Goal: Information Seeking & Learning: Check status

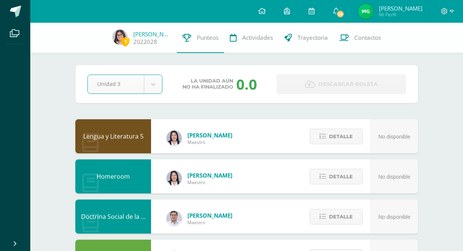
select select "Unidad 3"
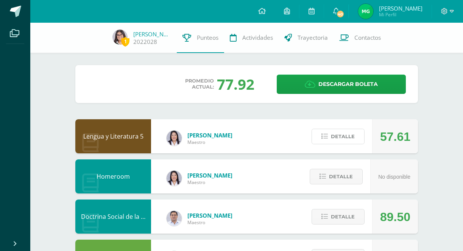
click at [337, 137] on span "Detalle" at bounding box center [343, 136] width 24 height 14
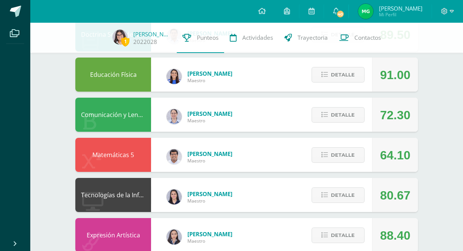
scroll to position [182, 0]
click at [337, 157] on span "Detalle" at bounding box center [343, 155] width 24 height 14
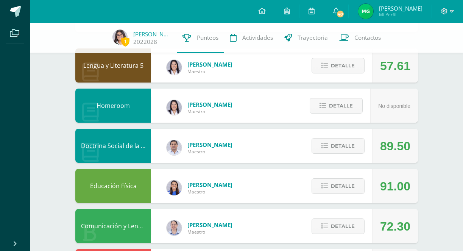
scroll to position [0, 0]
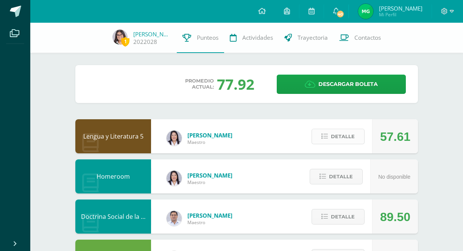
click at [340, 137] on span "Detalle" at bounding box center [343, 136] width 24 height 14
click at [340, 137] on span at bounding box center [338, 136] width 37 height 10
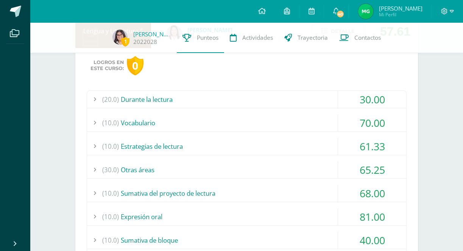
scroll to position [103, 0]
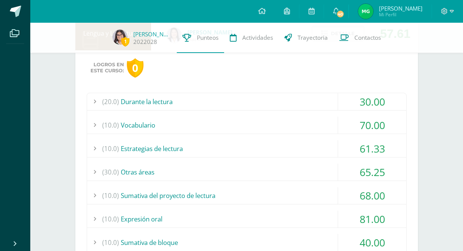
click at [307, 107] on div "(20.0) Durante la lectura" at bounding box center [246, 101] width 319 height 17
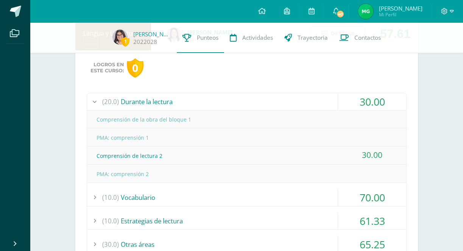
click at [311, 102] on div "(20.0) Durante la lectura" at bounding box center [246, 101] width 319 height 17
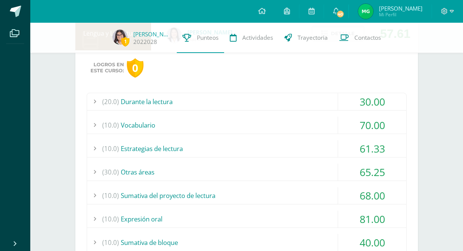
click at [314, 120] on div "(10.0) Vocabulario" at bounding box center [246, 124] width 319 height 17
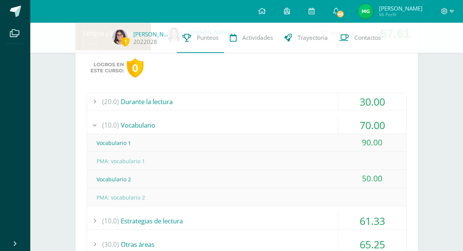
click at [314, 120] on div "(10.0) Vocabulario" at bounding box center [246, 124] width 319 height 17
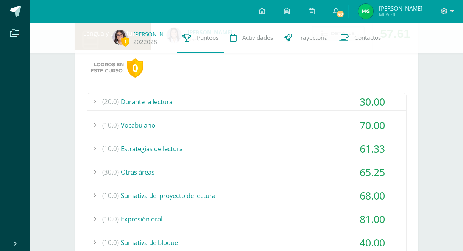
click at [315, 142] on div "(10.0) Estrategias de lectura" at bounding box center [246, 148] width 319 height 17
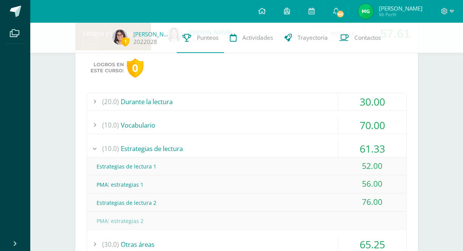
click at [315, 149] on div "(10.0) Estrategias de lectura" at bounding box center [246, 148] width 319 height 17
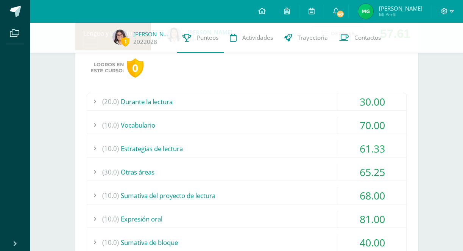
click at [314, 170] on div "(30.0) Otras áreas" at bounding box center [246, 171] width 319 height 17
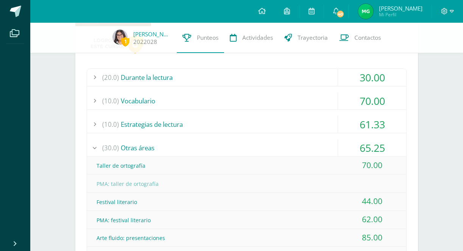
scroll to position [126, 0]
click at [316, 144] on div "(30.0) Otras áreas" at bounding box center [246, 148] width 319 height 17
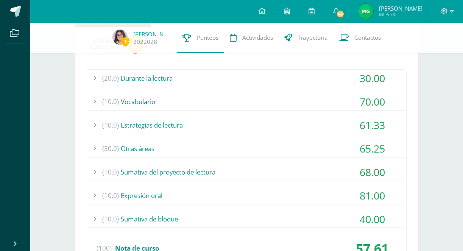
click at [322, 192] on div "(10.0) Expresión oral" at bounding box center [246, 195] width 319 height 17
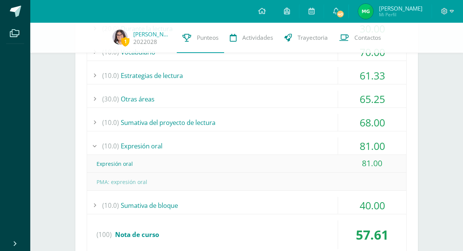
scroll to position [177, 0]
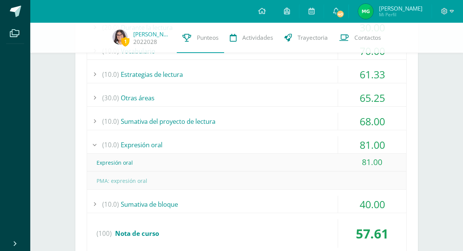
click at [325, 133] on div "(20.0) Durante la lectura 30.00 Comprensión de la obra del bloque 1" at bounding box center [247, 137] width 320 height 236
click at [325, 123] on div "(10.0) Sumativa del proyecto de lectura" at bounding box center [246, 121] width 319 height 17
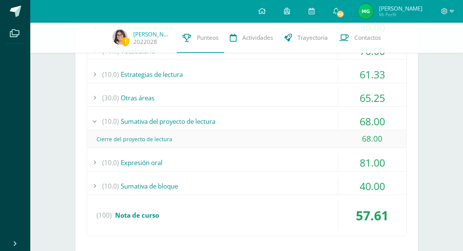
click at [325, 122] on div "(10.0) Sumativa del proyecto de lectura" at bounding box center [246, 121] width 319 height 17
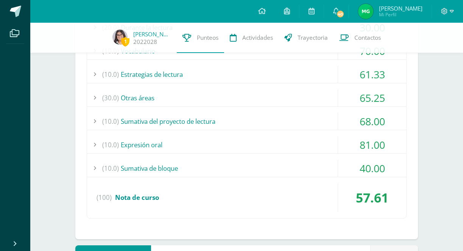
click at [325, 122] on div "(10.0) Sumativa del proyecto de lectura" at bounding box center [246, 121] width 319 height 17
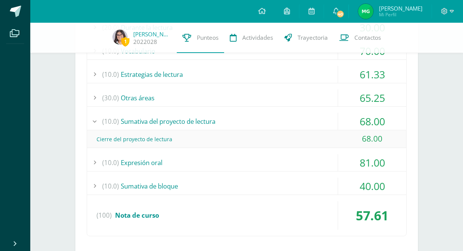
click at [325, 122] on div "(10.0) Sumativa del proyecto de lectura" at bounding box center [246, 121] width 319 height 17
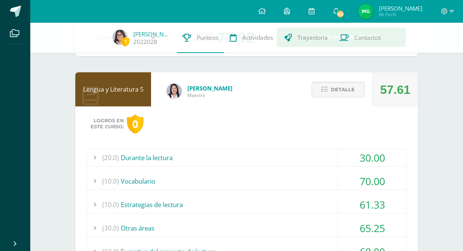
scroll to position [47, 0]
click at [349, 91] on span "Detalle" at bounding box center [343, 90] width 24 height 14
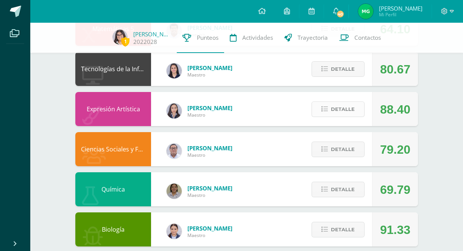
scroll to position [310, 0]
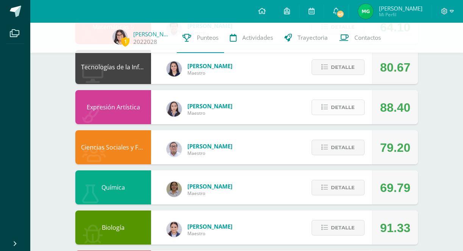
click at [348, 113] on span "Detalle" at bounding box center [343, 107] width 24 height 14
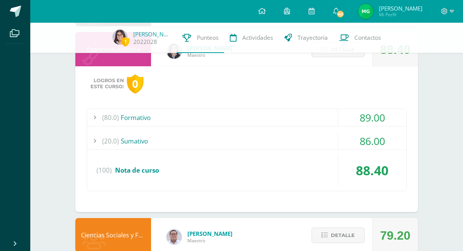
scroll to position [377, 0]
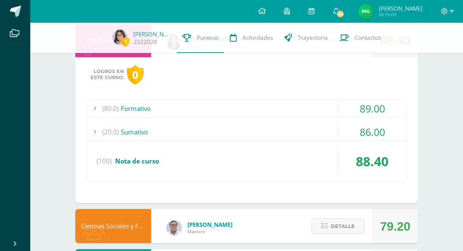
click at [330, 137] on div "(20.0) Sumativo" at bounding box center [246, 131] width 319 height 17
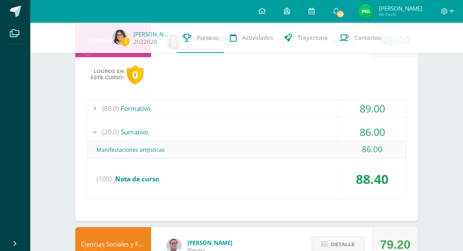
click at [329, 135] on div "(20.0) Sumativo" at bounding box center [246, 131] width 319 height 17
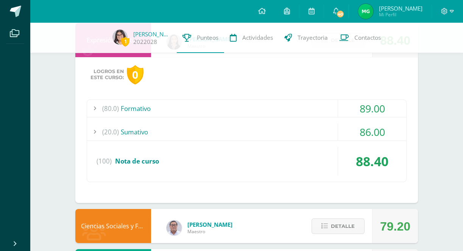
click at [329, 101] on div "(80.0) Formativo" at bounding box center [246, 108] width 319 height 17
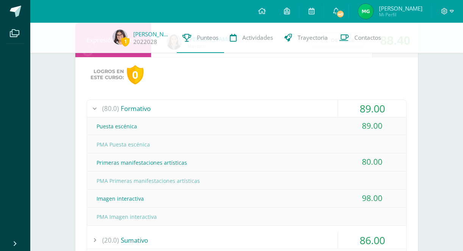
click at [327, 105] on div "(80.0) Formativo" at bounding box center [246, 108] width 319 height 17
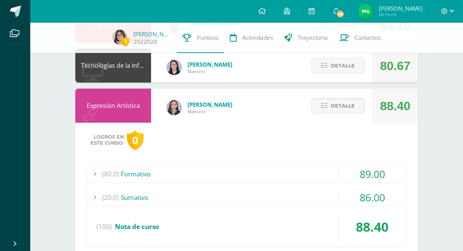
scroll to position [306, 0]
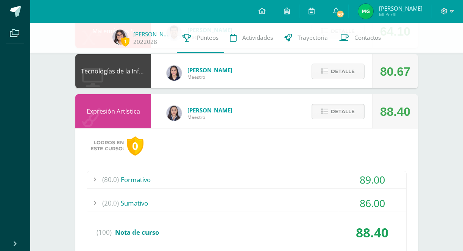
click at [346, 114] on span "Detalle" at bounding box center [343, 111] width 24 height 14
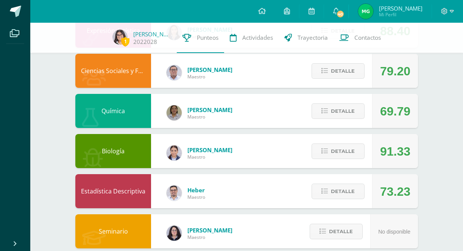
scroll to position [399, 0]
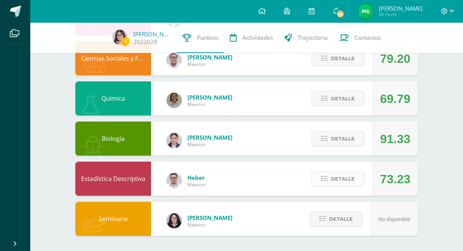
click at [339, 177] on span "Detalle" at bounding box center [343, 179] width 24 height 14
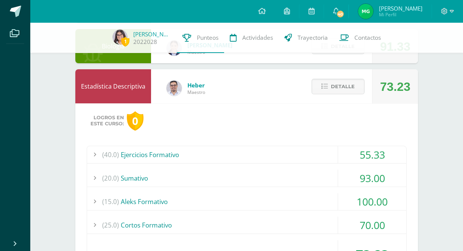
scroll to position [461, 0]
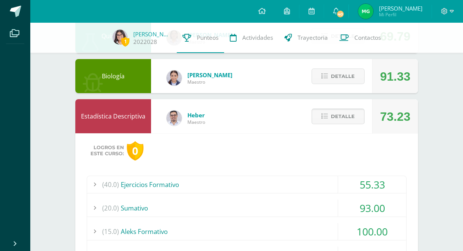
click at [351, 115] on span "Detalle" at bounding box center [343, 116] width 24 height 14
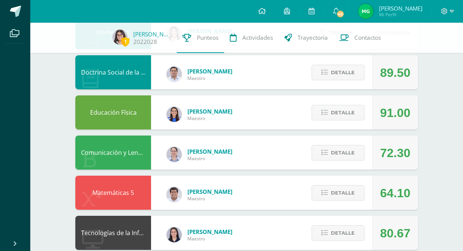
scroll to position [138, 0]
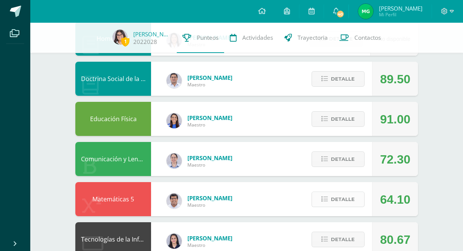
click at [347, 204] on span "Detalle" at bounding box center [343, 199] width 24 height 14
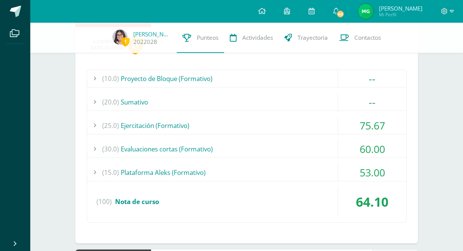
scroll to position [329, 0]
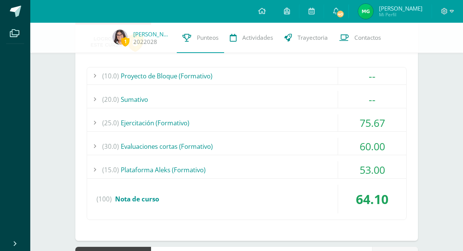
click at [329, 167] on div "(15.0) Plataforma Aleks (Formativo)" at bounding box center [246, 169] width 319 height 17
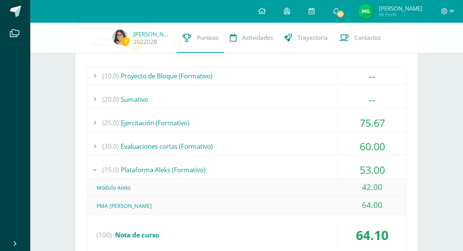
click at [324, 168] on div "(15.0) Plataforma Aleks (Formativo)" at bounding box center [246, 169] width 319 height 17
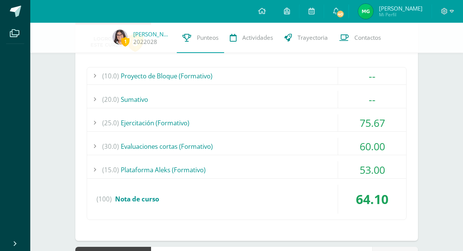
click at [322, 139] on div "(30.0) Evaluaciones cortas (Formativo)" at bounding box center [246, 146] width 319 height 17
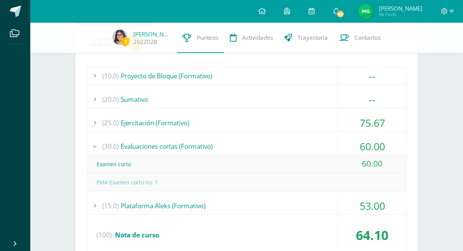
click at [322, 141] on div "(30.0) Evaluaciones cortas (Formativo)" at bounding box center [246, 146] width 319 height 17
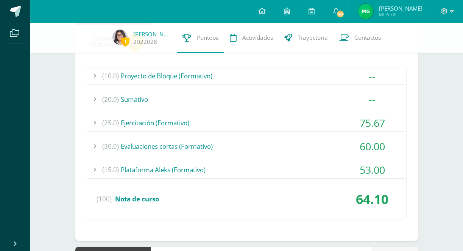
click at [323, 123] on div "(25.0) Ejercitación (Formativo)" at bounding box center [246, 122] width 319 height 17
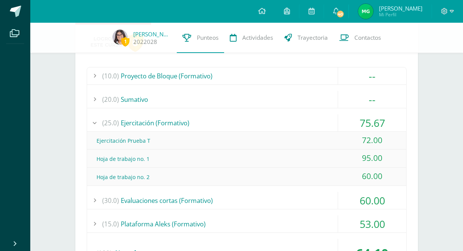
click at [323, 123] on div "(25.0) Ejercitación (Formativo)" at bounding box center [246, 122] width 319 height 17
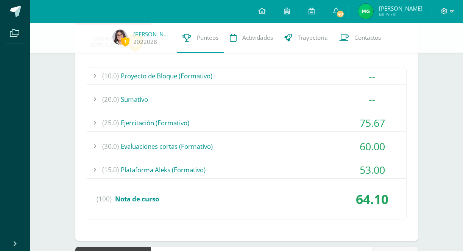
click at [318, 100] on div "(20.0) Sumativo" at bounding box center [246, 99] width 319 height 17
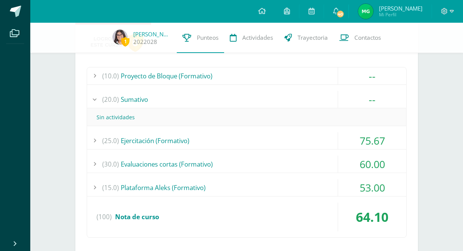
click at [318, 100] on div "(20.0) Sumativo" at bounding box center [246, 99] width 319 height 17
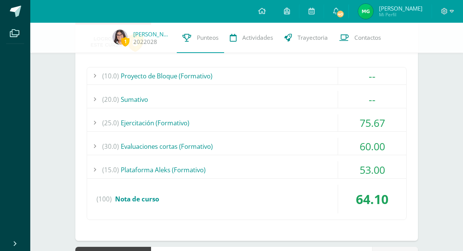
click at [312, 71] on div "(10.0) Proyecto de Bloque (Formativo)" at bounding box center [246, 75] width 319 height 17
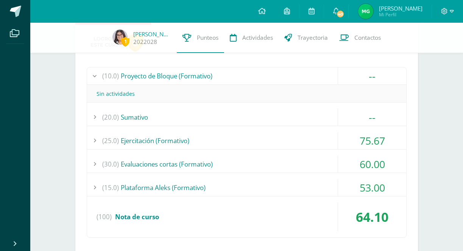
click at [312, 74] on div "(10.0) Proyecto de Bloque (Formativo)" at bounding box center [246, 75] width 319 height 17
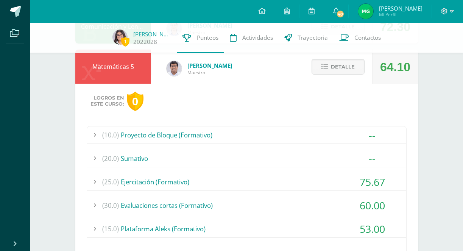
scroll to position [270, 0]
click at [343, 65] on span "Detalle" at bounding box center [343, 67] width 24 height 14
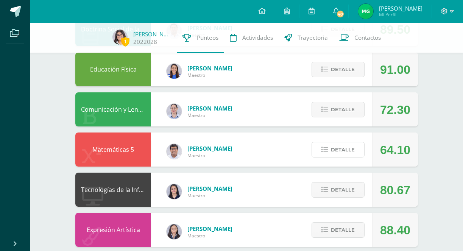
scroll to position [177, 0]
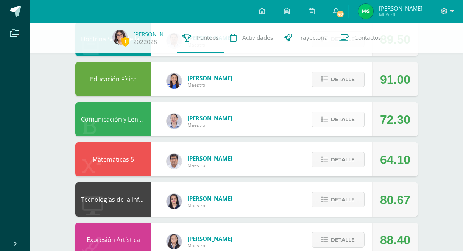
click at [344, 115] on span "Detalle" at bounding box center [343, 119] width 24 height 14
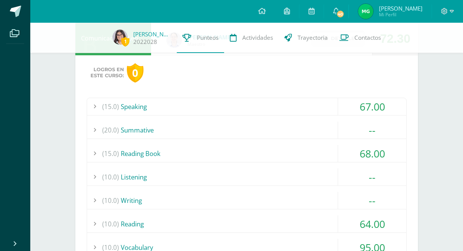
scroll to position [253, 0]
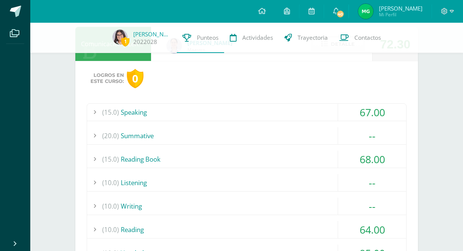
click at [329, 119] on div "(15.0) Speaking" at bounding box center [246, 112] width 319 height 17
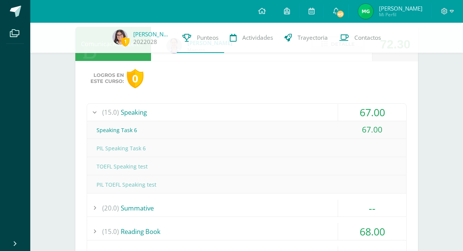
click at [329, 115] on div "(15.0) Speaking" at bounding box center [246, 112] width 319 height 17
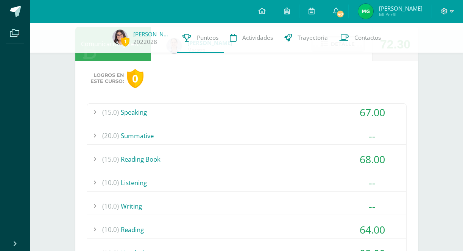
click at [329, 118] on div "(15.0) Speaking" at bounding box center [246, 112] width 319 height 17
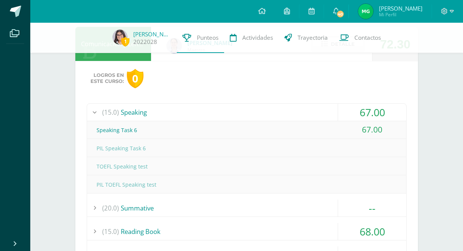
click at [324, 114] on div "(15.0) Speaking" at bounding box center [246, 112] width 319 height 17
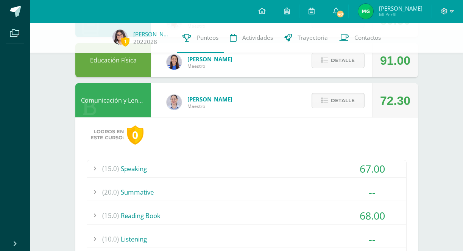
scroll to position [191, 0]
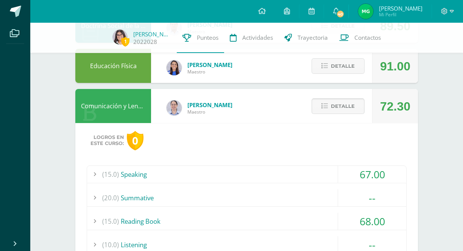
click at [343, 103] on span "Detalle" at bounding box center [343, 106] width 24 height 14
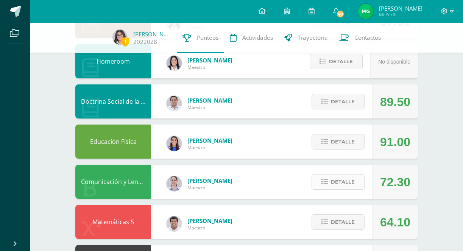
scroll to position [113, 0]
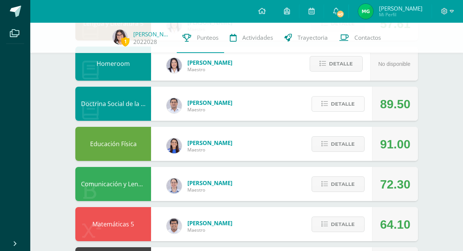
click at [346, 109] on span "Detalle" at bounding box center [343, 104] width 24 height 14
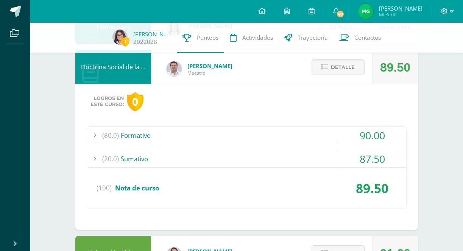
scroll to position [153, 0]
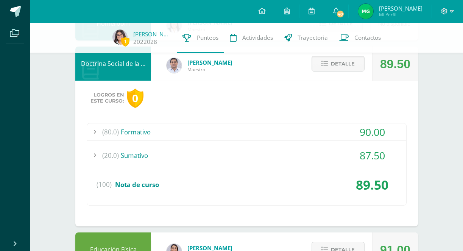
click at [321, 153] on div "(20.0) Sumativo" at bounding box center [246, 155] width 319 height 17
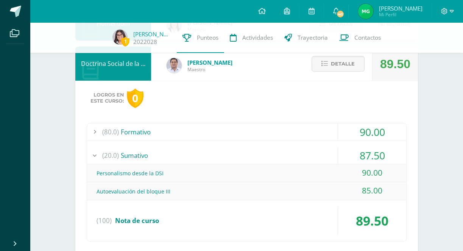
click at [319, 152] on div "(20.0) Sumativo" at bounding box center [246, 155] width 319 height 17
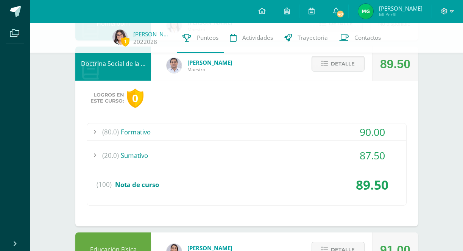
click at [324, 134] on div "(80.0) Formativo" at bounding box center [246, 131] width 319 height 17
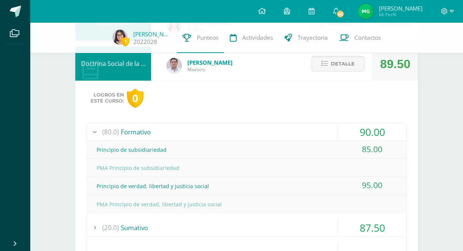
click at [324, 134] on div "(80.0) Formativo" at bounding box center [246, 131] width 319 height 17
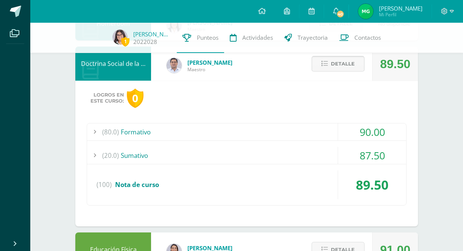
click at [355, 69] on button "Detalle" at bounding box center [337, 64] width 53 height 16
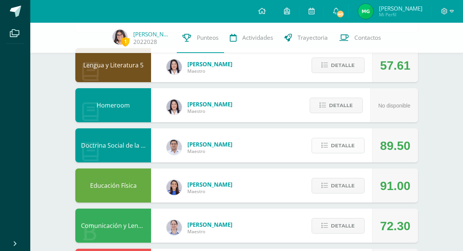
scroll to position [68, 0]
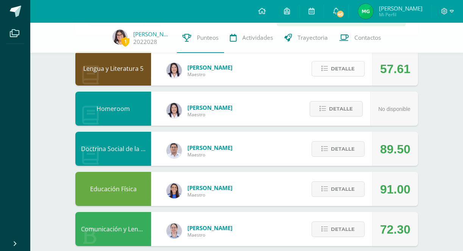
click at [352, 71] on span "Detalle" at bounding box center [343, 69] width 24 height 14
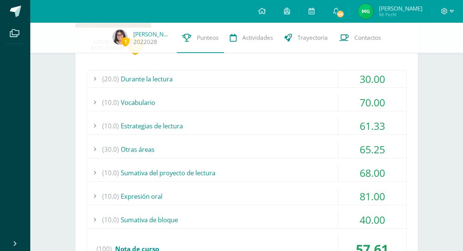
scroll to position [124, 0]
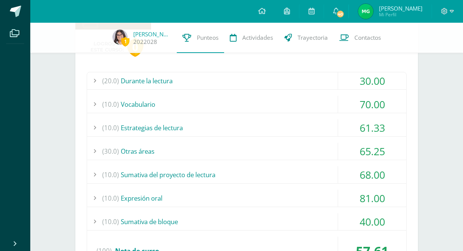
click at [329, 76] on div "(20.0) Durante la lectura" at bounding box center [246, 80] width 319 height 17
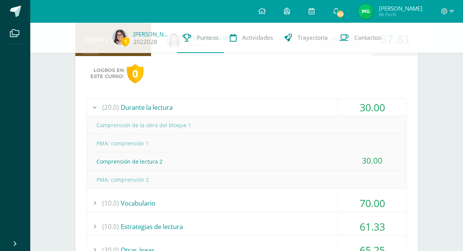
scroll to position [96, 0]
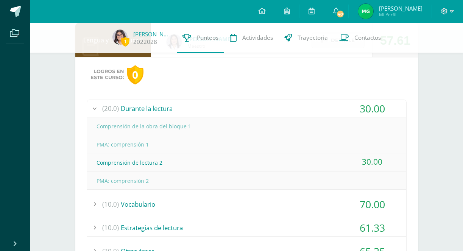
click at [320, 108] on div "(20.0) Durante la lectura" at bounding box center [246, 108] width 319 height 17
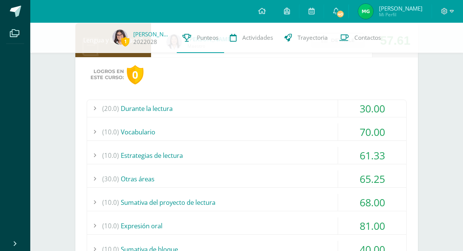
click at [318, 132] on div "(10.0) Vocabulario" at bounding box center [246, 131] width 319 height 17
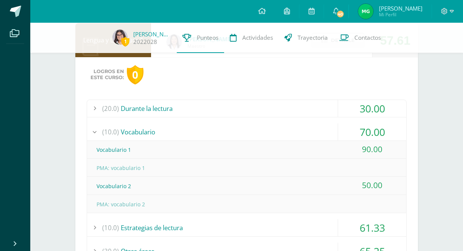
click at [317, 132] on div "(10.0) Vocabulario" at bounding box center [246, 131] width 319 height 17
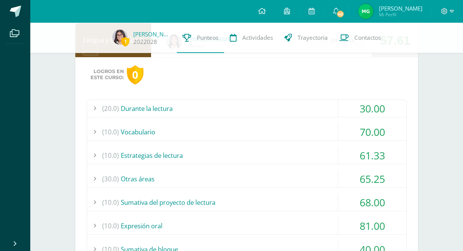
scroll to position [110, 0]
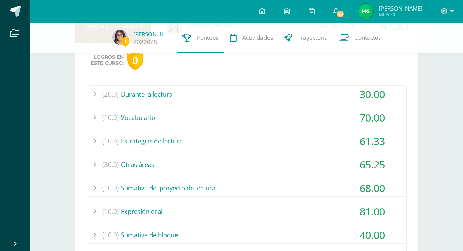
click at [300, 227] on div "(10.0) Sumativa de bloque" at bounding box center [246, 234] width 319 height 17
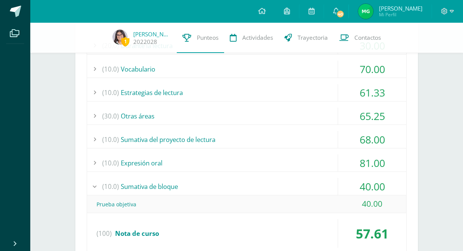
scroll to position [158, 0]
click at [304, 176] on div "(20.0) Durante la lectura 30.00 Comprensión de la obra del bloque 1" at bounding box center [247, 146] width 320 height 218
click at [299, 184] on div "(10.0) Sumativa de bloque" at bounding box center [246, 186] width 319 height 17
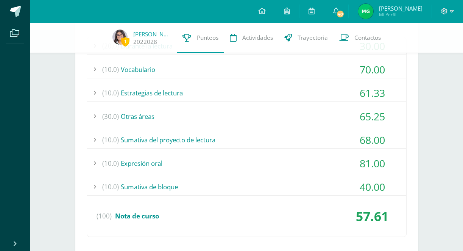
click at [320, 138] on div "(10.0) Sumativa del proyecto de lectura" at bounding box center [246, 139] width 319 height 17
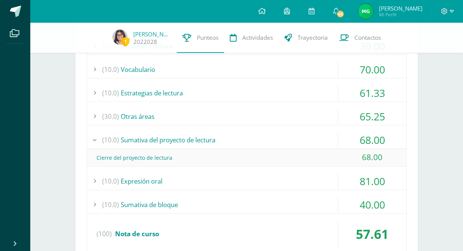
click at [320, 138] on div "(10.0) Sumativa del proyecto de lectura" at bounding box center [246, 139] width 319 height 17
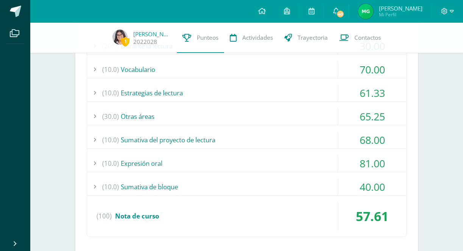
click at [315, 116] on div "(30.0) Otras áreas" at bounding box center [246, 116] width 319 height 17
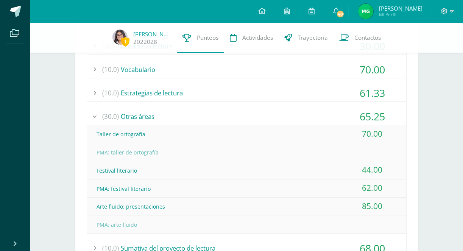
click at [323, 116] on div "(30.0) Otras áreas" at bounding box center [246, 116] width 319 height 17
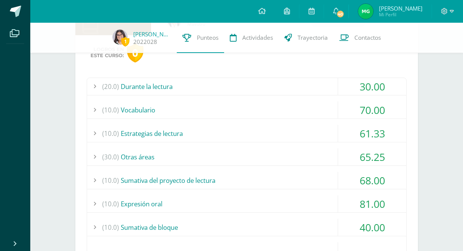
scroll to position [110, 0]
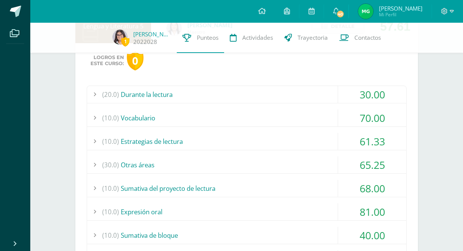
click at [315, 92] on div "(20.0) Durante la lectura" at bounding box center [246, 94] width 319 height 17
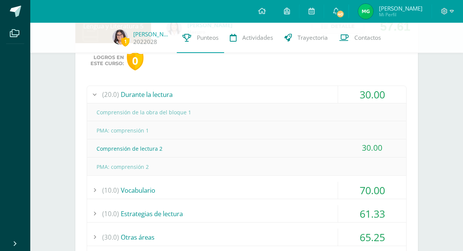
click at [324, 88] on div "(20.0) Durante la lectura" at bounding box center [246, 94] width 319 height 17
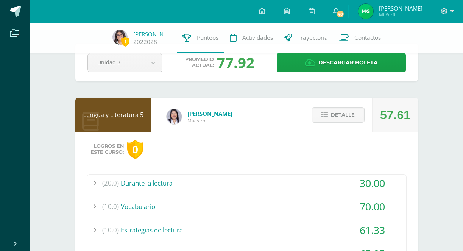
scroll to position [0, 0]
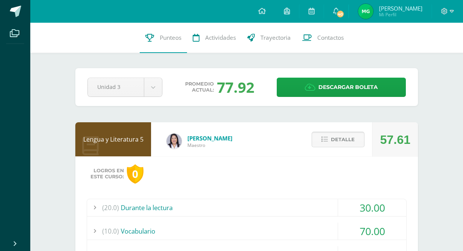
click at [340, 139] on span "Detalle" at bounding box center [343, 139] width 24 height 14
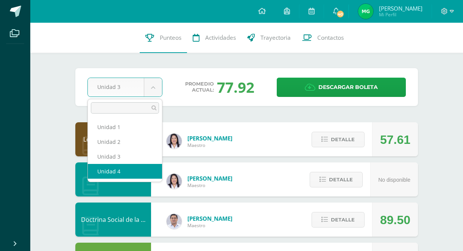
select select "Unidad 4"
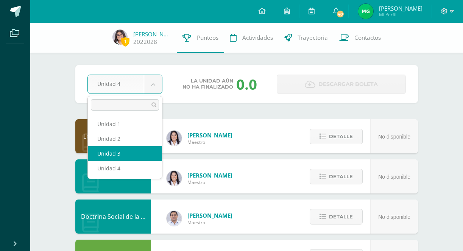
select select "Unidad 3"
